Goal: Task Accomplishment & Management: Manage account settings

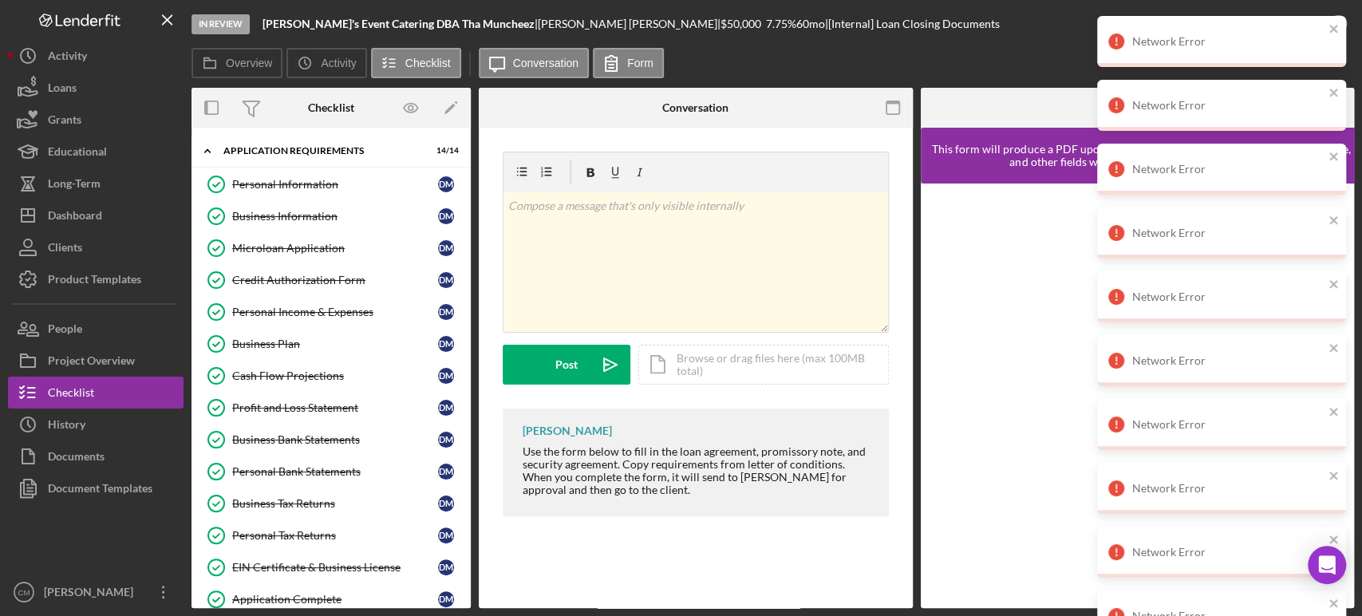
scroll to position [684, 0]
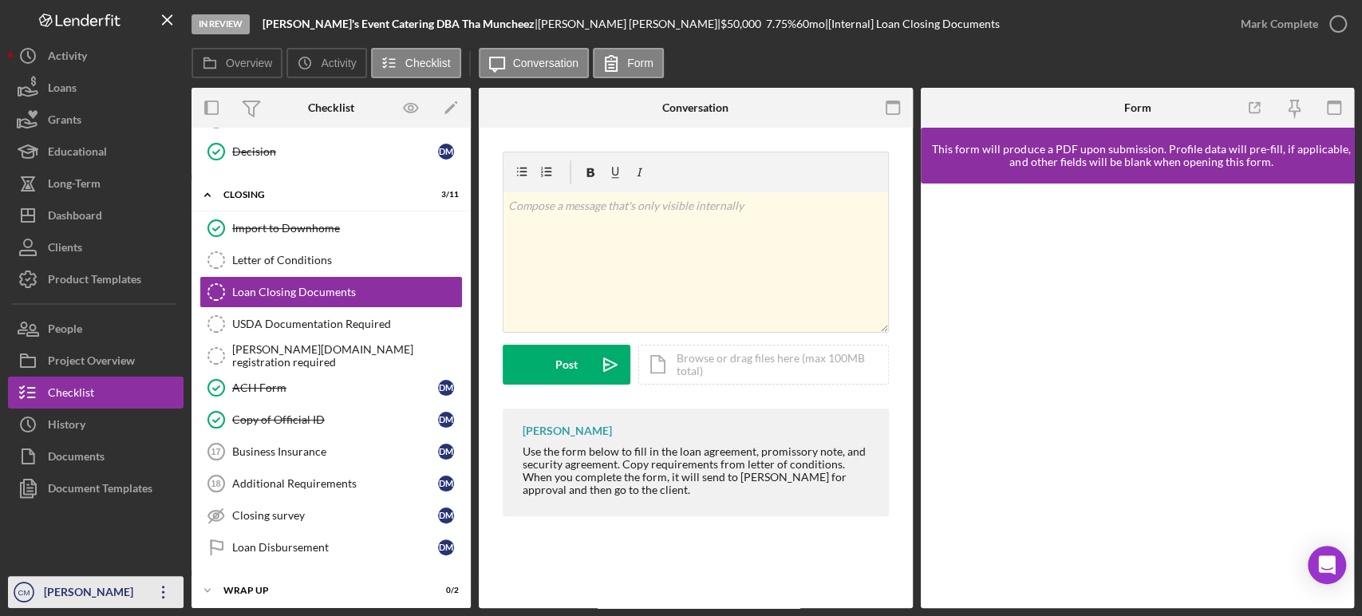
click at [172, 592] on icon "Icon/Overflow" at bounding box center [164, 592] width 40 height 40
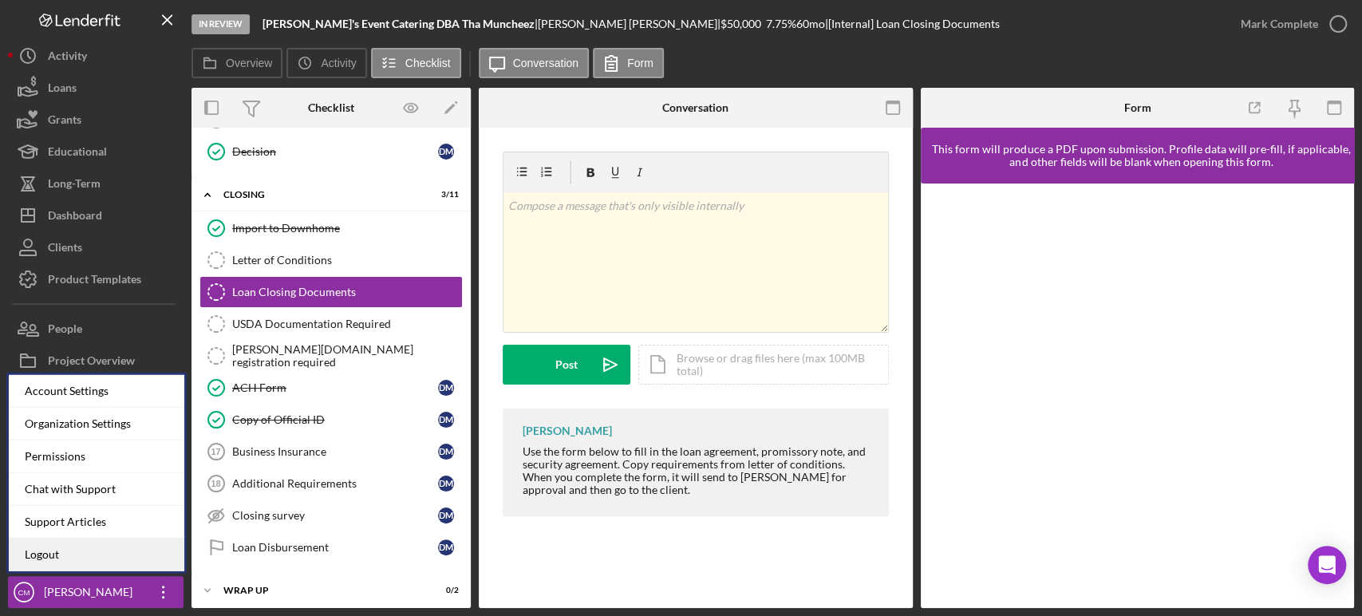
click at [129, 560] on link "Logout" at bounding box center [97, 555] width 176 height 33
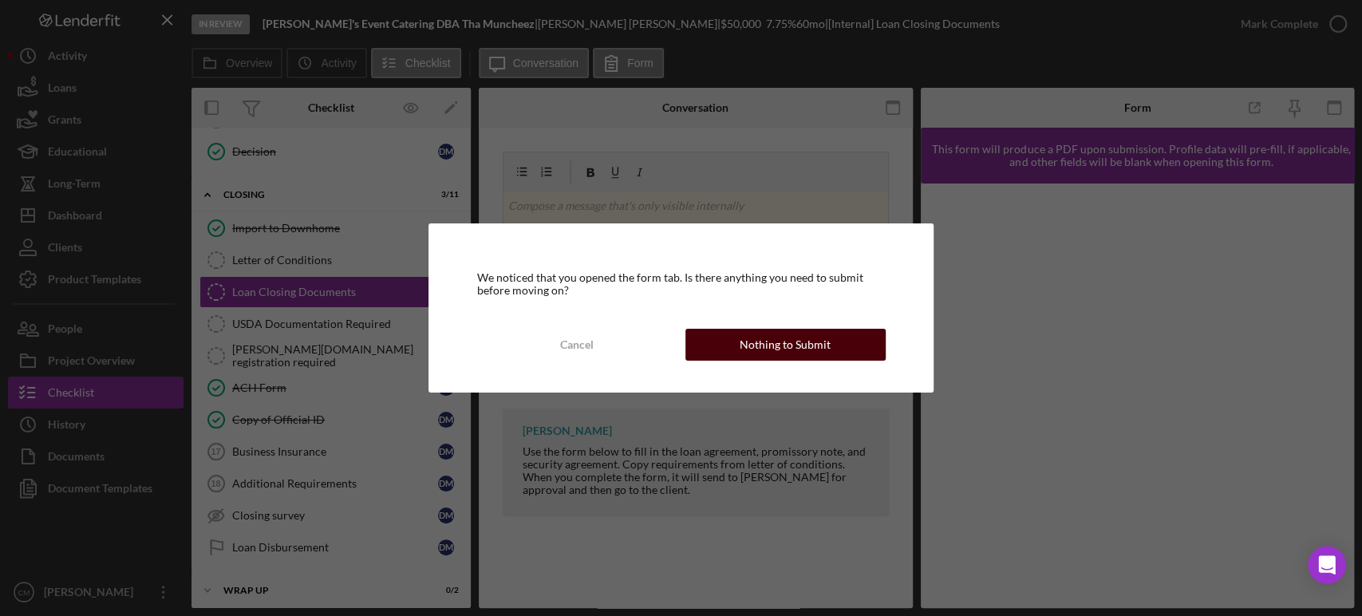
click at [734, 336] on button "Nothing to Submit" at bounding box center [785, 345] width 200 height 32
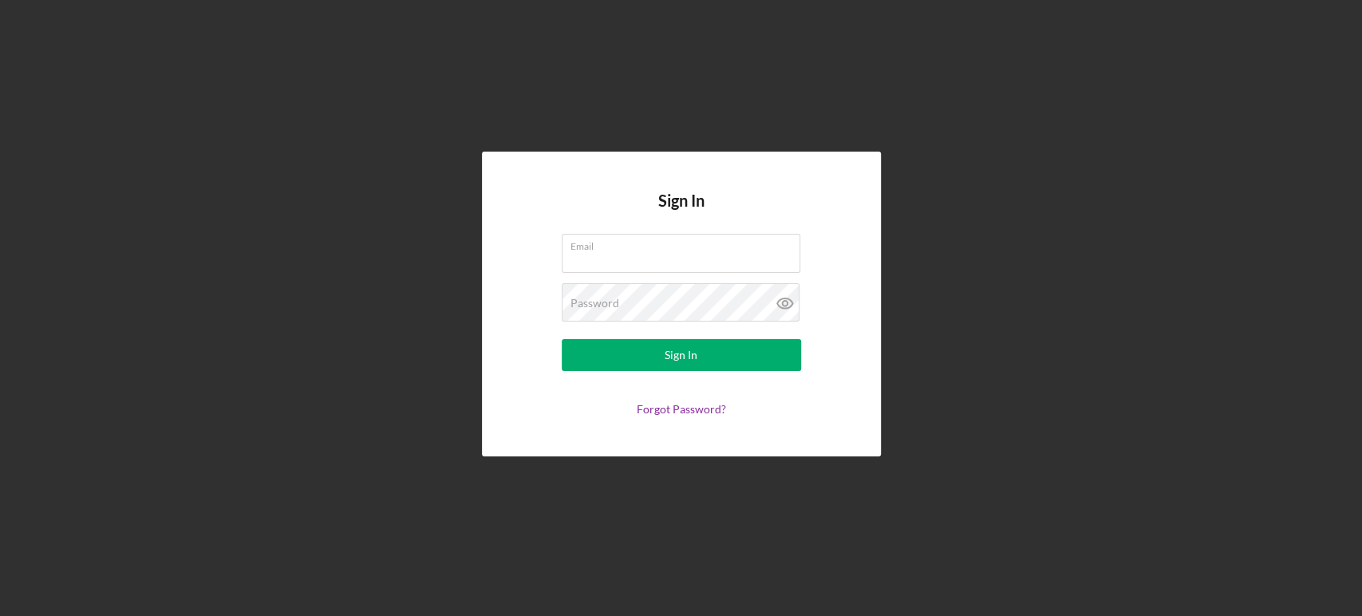
type input "[EMAIL_ADDRESS][DOMAIN_NAME]"
